Goal: Task Accomplishment & Management: Use online tool/utility

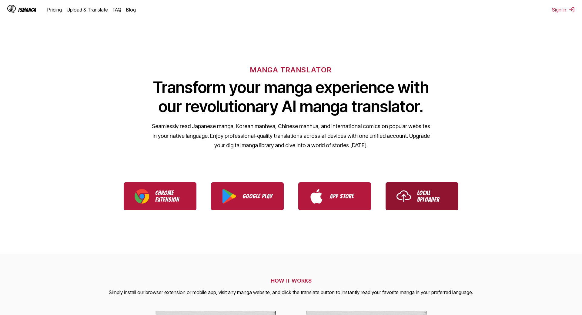
click at [448, 196] on link "Local Uploader" at bounding box center [422, 197] width 73 height 28
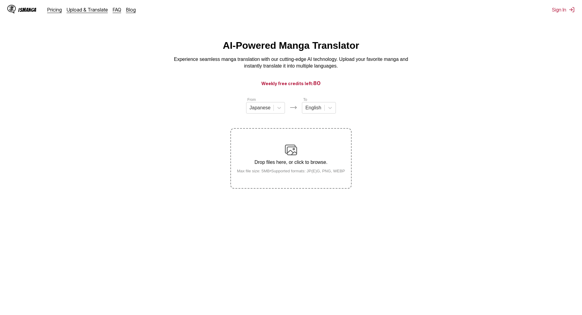
click at [381, 38] on html "IsManga Pricing Upload & Translate FAQ Blog Sign In Pricing Upload & Translate …" at bounding box center [291, 190] width 582 height 380
click at [298, 167] on div "Drop files here, or click to browse. Max file size: 5MB • Supported formats: JP…" at bounding box center [291, 158] width 118 height 29
click at [0, 0] on input "Drop files here, or click to browse. Max file size: 5MB • Supported formats: JP…" at bounding box center [0, 0] width 0 height 0
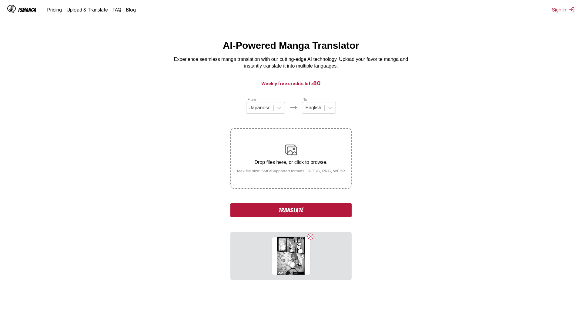
click at [262, 152] on div "Drop files here, or click to browse. Max file size: 5MB • Supported formats: JP…" at bounding box center [291, 158] width 118 height 29
click at [0, 0] on input "Drop files here, or click to browse. Max file size: 5MB • Supported formats: JP…" at bounding box center [0, 0] width 0 height 0
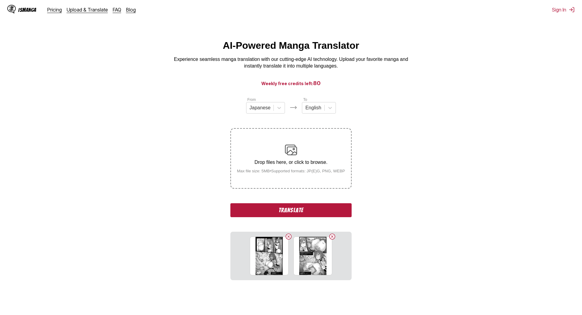
click at [305, 183] on label "Drop files here, or click to browse. Max file size: 5MB • Supported formats: JP…" at bounding box center [291, 158] width 120 height 59
click at [0, 0] on input "Drop files here, or click to browse. Max file size: 5MB • Supported formats: JP…" at bounding box center [0, 0] width 0 height 0
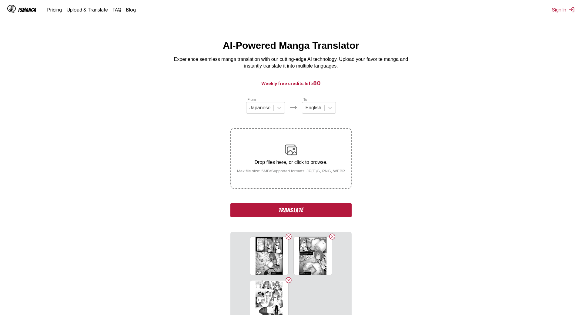
click at [295, 150] on img at bounding box center [291, 150] width 12 height 12
click at [0, 0] on input "Drop files here, or click to browse. Max file size: 5MB • Supported formats: JP…" at bounding box center [0, 0] width 0 height 0
click at [313, 178] on label "Drop files here, or click to browse. Max file size: 5MB • Supported formats: JP…" at bounding box center [291, 158] width 120 height 59
click at [0, 0] on input "Drop files here, or click to browse. Max file size: 5MB • Supported formats: JP…" at bounding box center [0, 0] width 0 height 0
click at [317, 209] on button "Translate" at bounding box center [291, 211] width 121 height 14
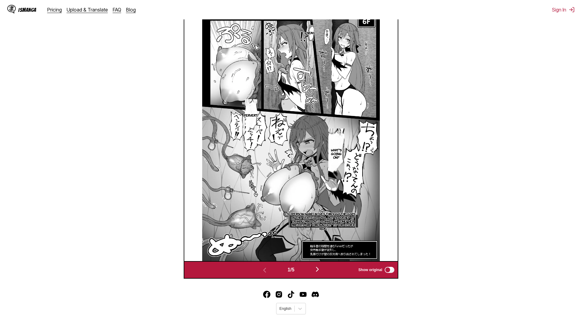
scroll to position [240, 0]
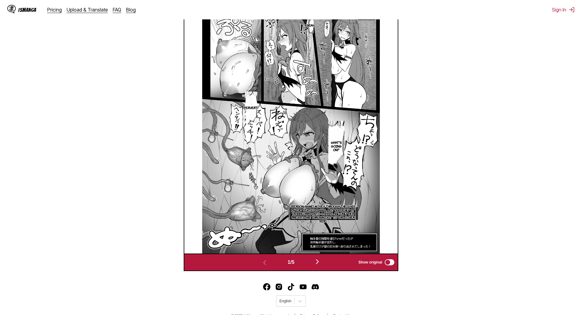
click at [348, 213] on p "[PERSON_NAME] moves through the gaps in the tentacle wall, but suddenly it tran…" at bounding box center [322, 214] width 69 height 21
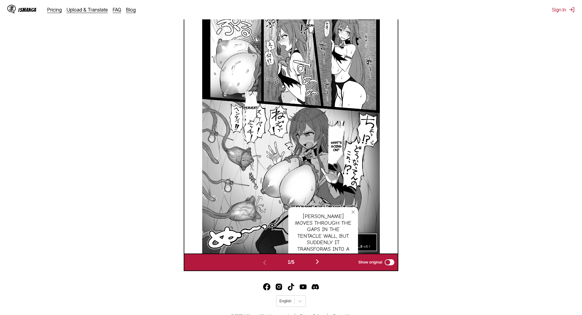
click at [356, 215] on div "[PERSON_NAME] moves through the gaps in the tentacle wall, but suddenly it tran…" at bounding box center [323, 246] width 70 height 78
click at [358, 213] on button "close-tooltip" at bounding box center [354, 212] width 10 height 10
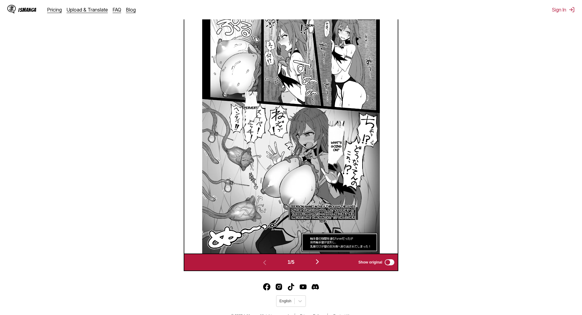
click at [317, 258] on img "button" at bounding box center [317, 261] width 7 height 7
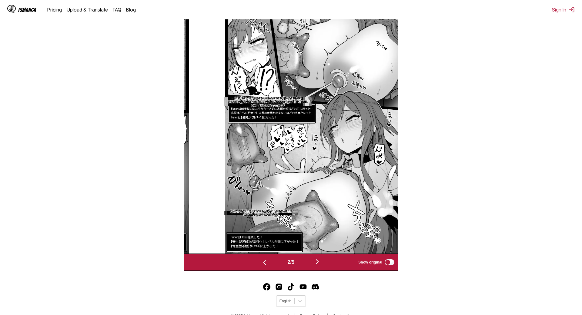
click at [261, 259] on img "button" at bounding box center [264, 262] width 7 height 7
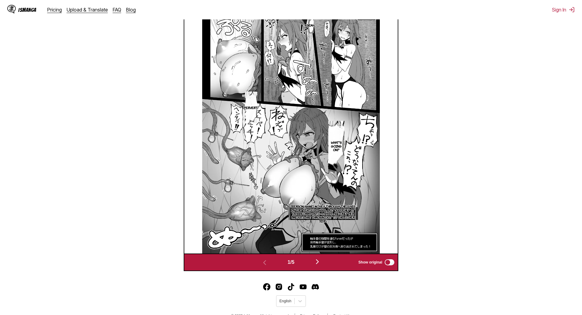
click at [316, 254] on div "1 / 5 Show original" at bounding box center [291, 263] width 215 height 18
click at [316, 258] on button "button" at bounding box center [317, 262] width 36 height 9
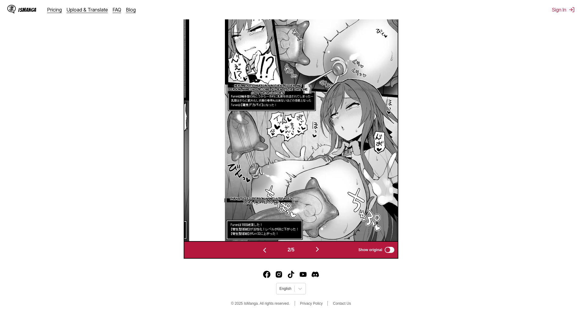
scroll to position [218, 0]
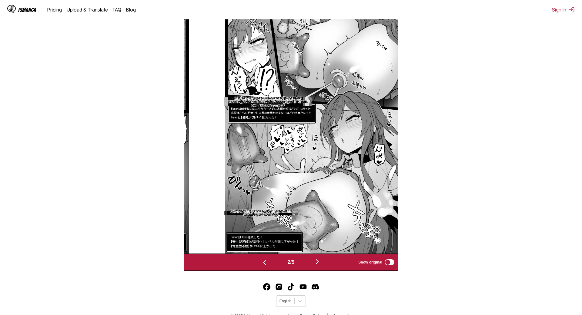
click at [316, 258] on button "button" at bounding box center [317, 262] width 36 height 9
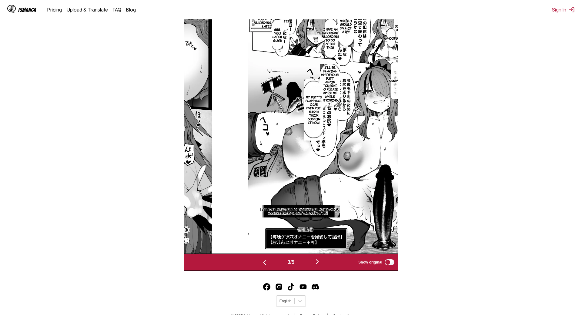
scroll to position [188, 0]
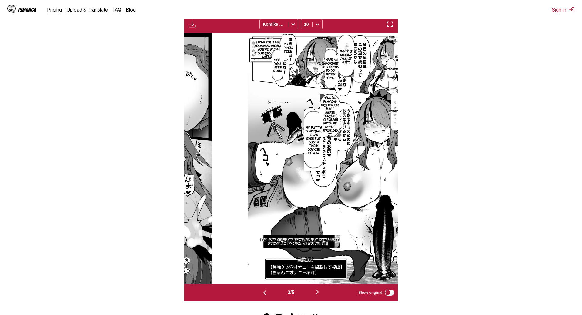
click at [317, 32] on div "Available for premium users only Komika Axis 10" at bounding box center [291, 24] width 215 height 18
click at [316, 25] on icon at bounding box center [318, 25] width 4 height 2
click at [312, 51] on div "8" at bounding box center [312, 46] width 22 height 9
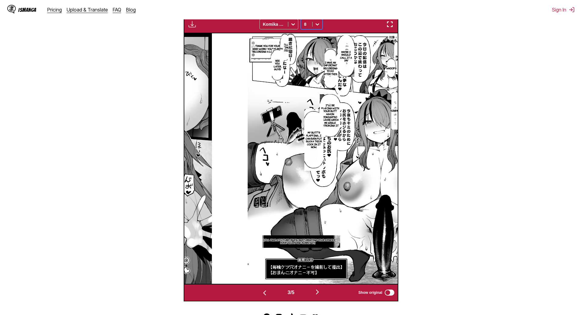
click at [277, 49] on p "We'll continue [DATE]!" at bounding box center [284, 47] width 15 height 11
click at [349, 38] on icon "close-tooltip" at bounding box center [351, 38] width 4 height 4
click at [251, 48] on p "Thank you for your hard work! You've been recording a lot lately." at bounding box center [267, 48] width 33 height 11
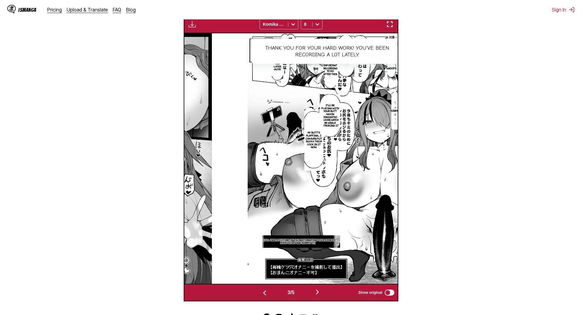
click at [397, 43] on icon "close-tooltip" at bounding box center [399, 44] width 4 height 4
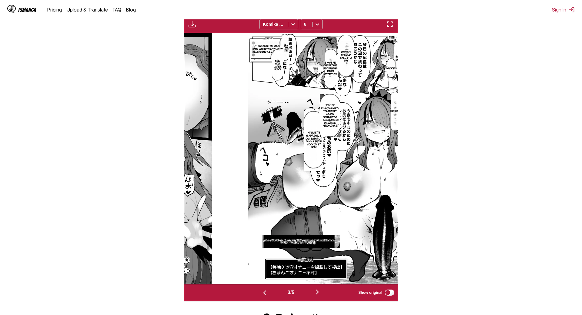
click at [320, 120] on p "I'll be playing with your butt again tonight, so please watch me while stroking…" at bounding box center [330, 116] width 20 height 26
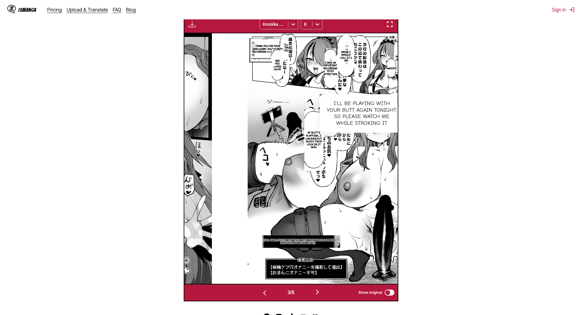
click at [397, 100] on icon "close-tooltip" at bounding box center [399, 99] width 4 height 4
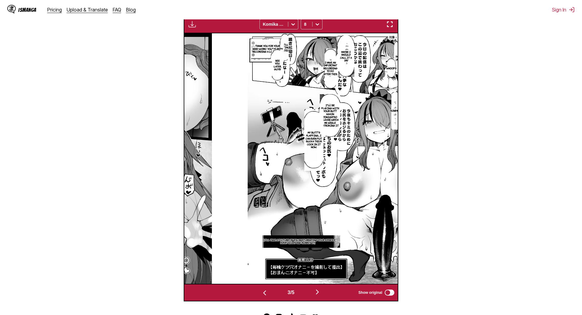
click at [277, 243] on p "【I'll take a picture of you masturbating your asshole every night and submit it…" at bounding box center [298, 242] width 83 height 8
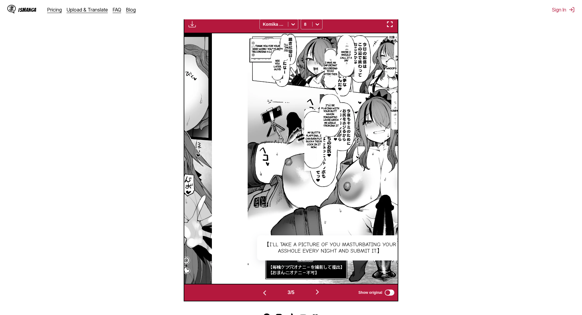
click at [394, 237] on button "close-tooltip" at bounding box center [399, 241] width 10 height 10
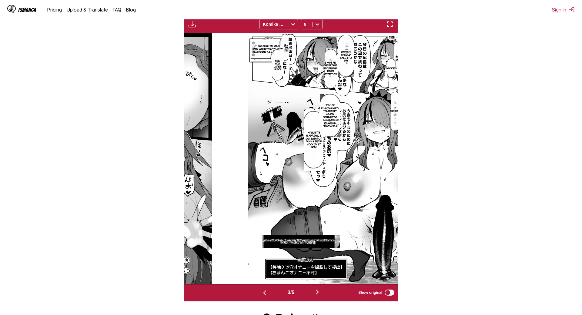
click at [316, 285] on img "button" at bounding box center [317, 292] width 7 height 7
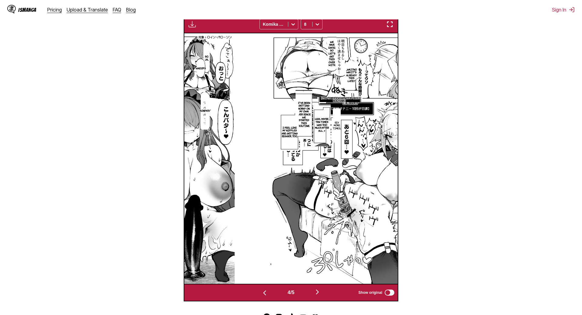
click at [318, 102] on p "【Ten times a night is my daily routine.】" at bounding box center [340, 100] width 45 height 8
click at [419, 102] on icon "close-tooltip" at bounding box center [421, 102] width 4 height 4
click at [316, 285] on img "button" at bounding box center [317, 292] width 7 height 7
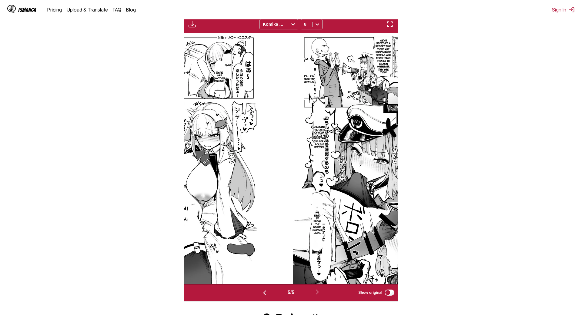
click at [383, 109] on p "【Change of common sense】【Interrogation is Zex.】" at bounding box center [404, 108] width 42 height 8
click at [440, 110] on button "close-tooltip" at bounding box center [445, 109] width 10 height 10
click at [399, 146] on p "[DEMOGRAPHIC_DATA]? What are you doing... Isn't it obvious! It was an interroga…" at bounding box center [413, 142] width 29 height 17
click at [460, 116] on button "close-tooltip" at bounding box center [465, 115] width 10 height 10
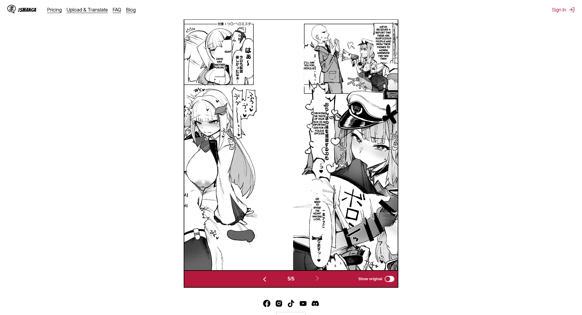
scroll to position [218, 0]
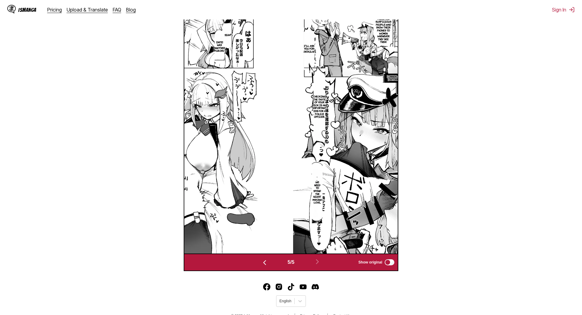
click at [265, 258] on button "button" at bounding box center [265, 262] width 36 height 9
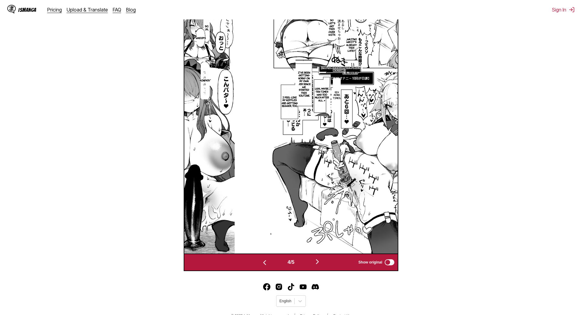
click at [265, 258] on button "button" at bounding box center [265, 262] width 36 height 9
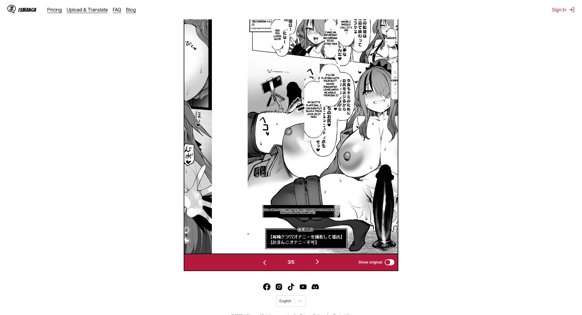
click at [261, 259] on img "button" at bounding box center [264, 262] width 7 height 7
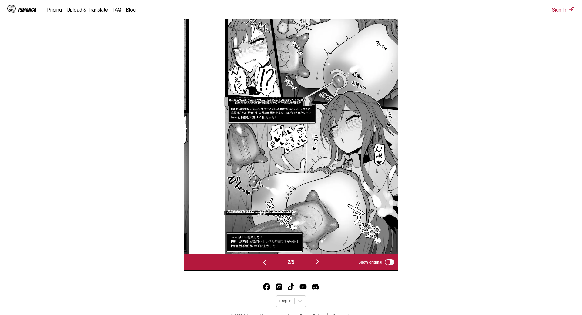
click at [261, 259] on img "button" at bounding box center [264, 262] width 7 height 7
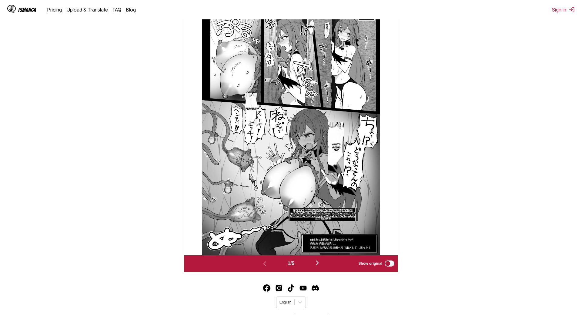
scroll to position [188, 0]
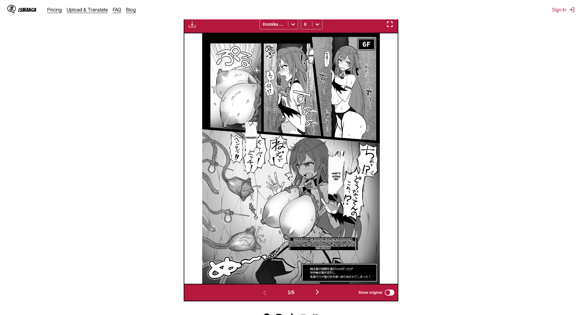
click at [318, 285] on img "button" at bounding box center [317, 292] width 7 height 7
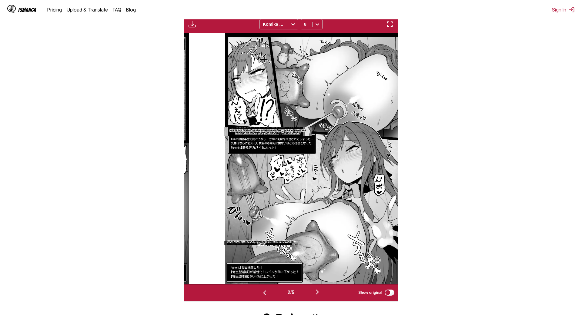
click at [317, 285] on img "button" at bounding box center [317, 292] width 7 height 7
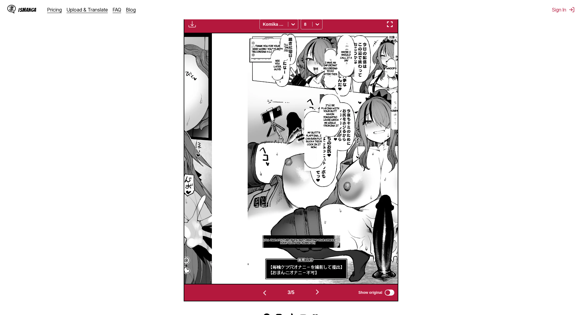
click at [316, 285] on img "button" at bounding box center [317, 292] width 7 height 7
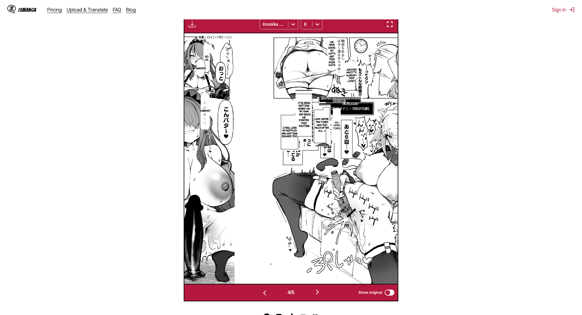
click at [315, 285] on img "button" at bounding box center [317, 292] width 7 height 7
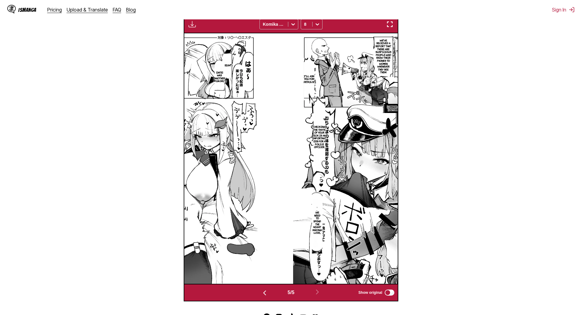
click at [261, 285] on img "button" at bounding box center [264, 293] width 7 height 7
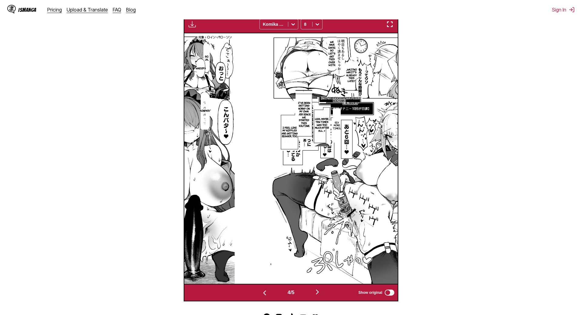
click at [262, 285] on img "button" at bounding box center [264, 293] width 7 height 7
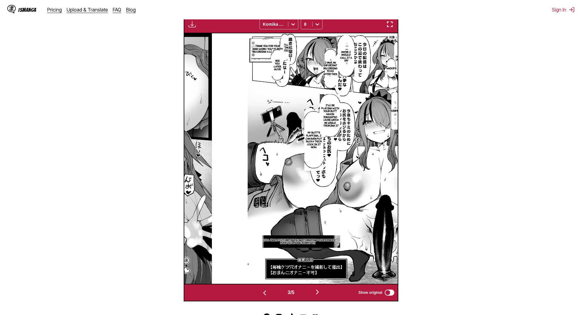
click at [264, 285] on img "button" at bounding box center [264, 293] width 7 height 7
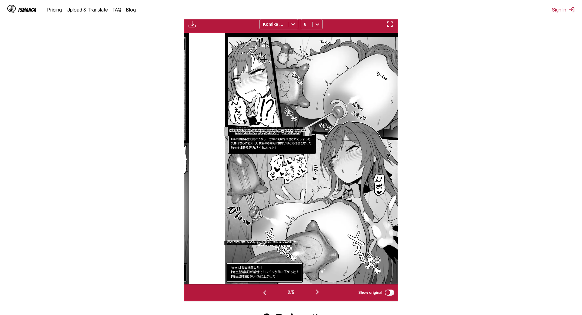
click at [264, 285] on img "button" at bounding box center [264, 293] width 7 height 7
